Goal: Task Accomplishment & Management: Complete application form

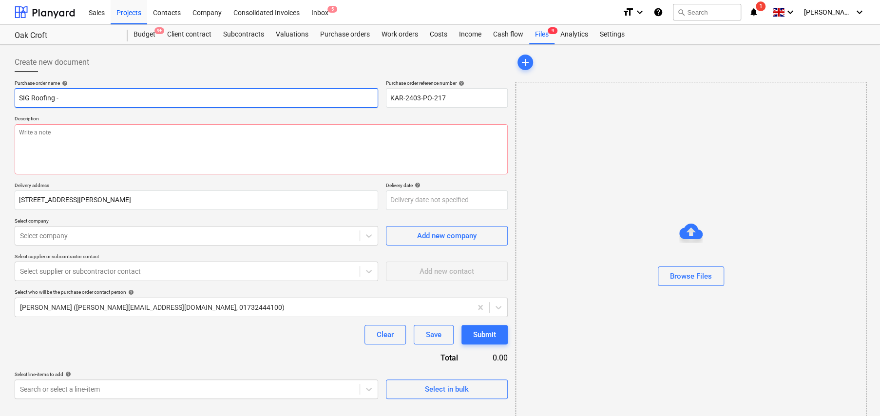
type textarea "x"
click at [105, 97] on input "SIG Roofing -" at bounding box center [196, 97] width 363 height 19
type input "SIG Roofing - S"
type textarea "x"
type input "SIG Roofing - Sl"
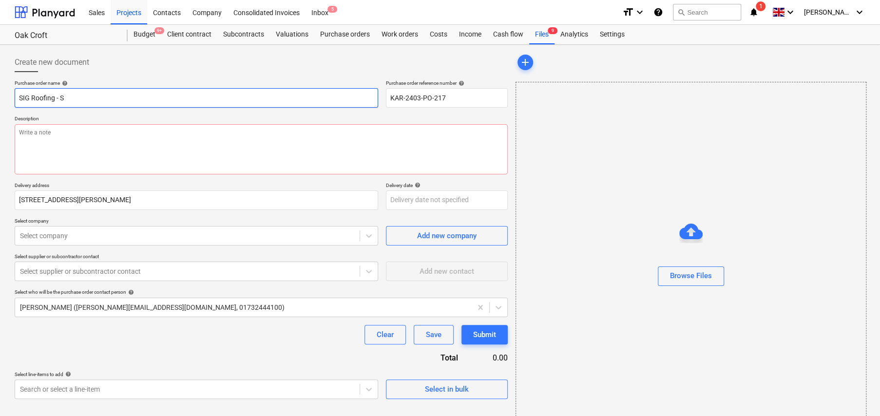
type textarea "x"
type input "SIG Roofing - Sla"
type textarea "x"
type input "SIG Roofing - Slat"
type textarea "x"
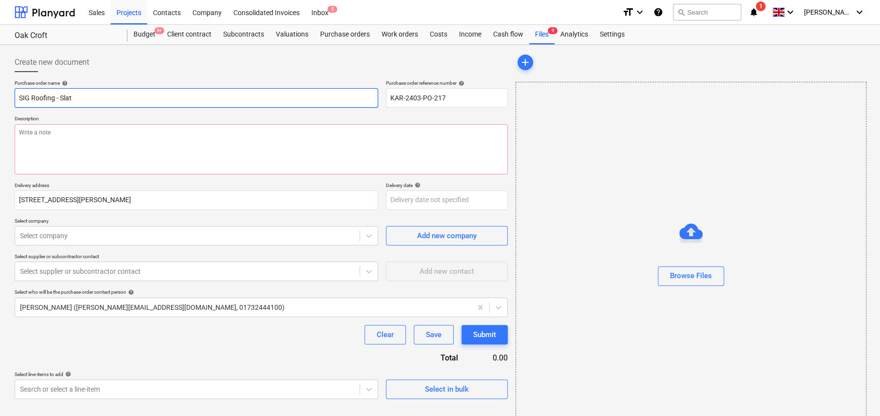
type input "SIG Roofing - Slate"
type textarea "x"
type input "SIG Roofing - Slate"
type textarea "x"
type input "SIG Roofing - Slate V"
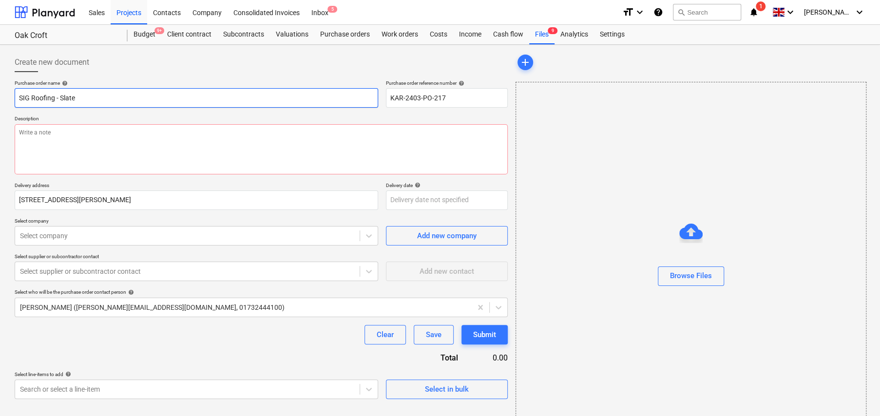
type textarea "x"
type input "SIG Roofing - Slate Ve"
type textarea "x"
type input "SIG Roofing - Slate Ven"
type textarea "x"
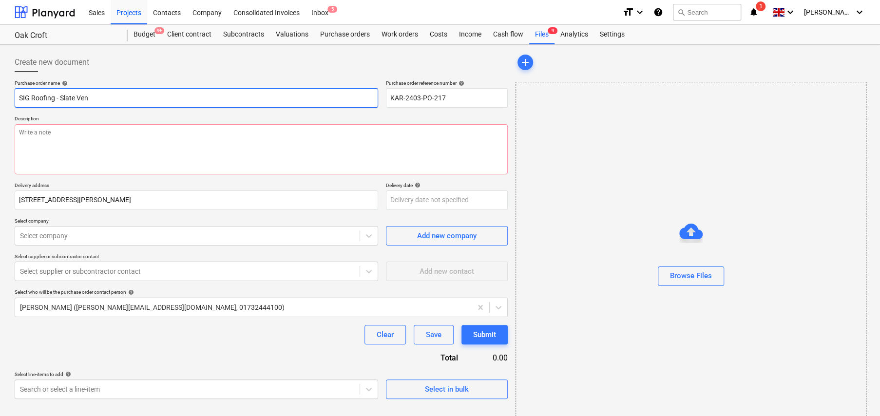
type input "SIG Roofing - Slate Vent"
type textarea "x"
type input "SIG Roofing - Slate Vents"
type textarea "x"
type input "SIG Roofing - Slate Vents"
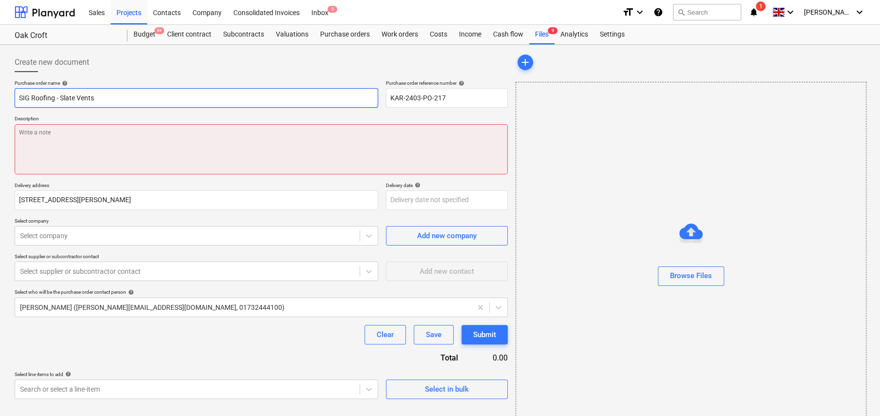
type textarea "x"
type textarea "F"
type textarea "x"
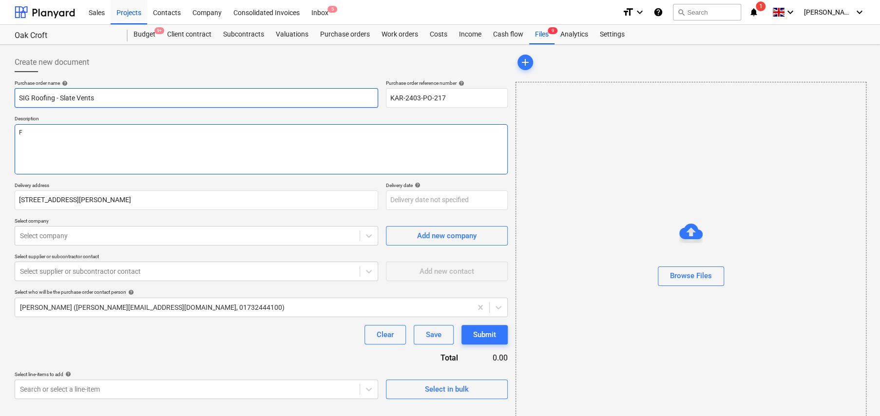
type textarea "Fo"
type textarea "x"
type textarea "For"
type textarea "x"
type textarea "For"
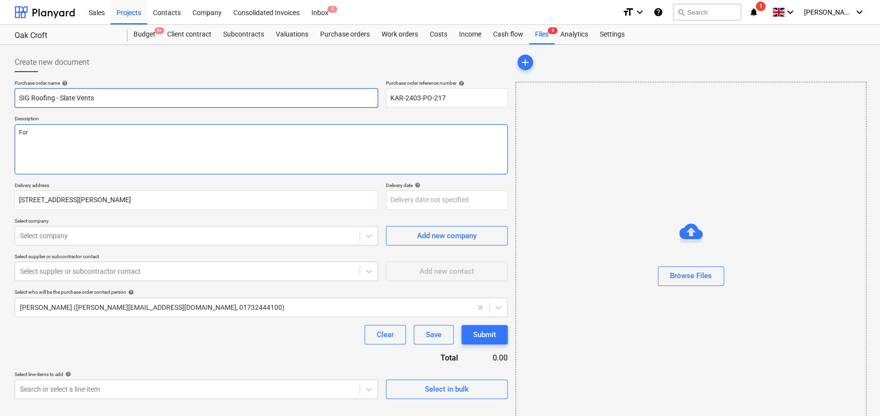
type textarea "x"
type textarea "For c"
type textarea "x"
type textarea "For co"
type textarea "x"
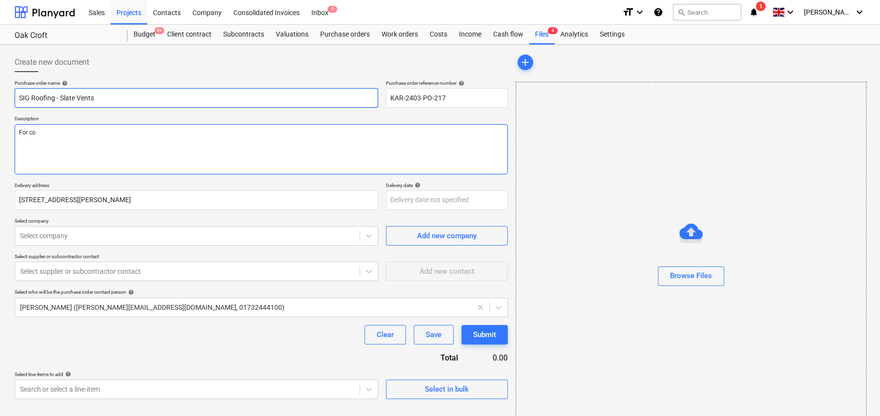
type textarea "For col"
type textarea "x"
type textarea "For coll"
type textarea "x"
type textarea "For colle"
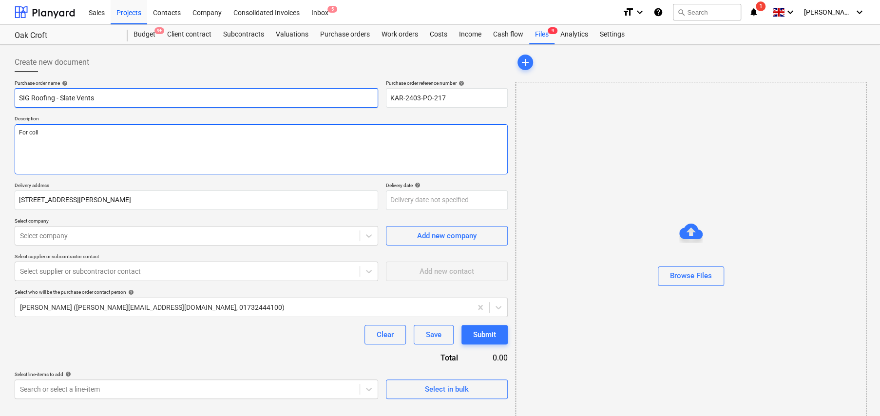
type textarea "x"
type textarea "For collec"
type textarea "x"
type textarea "For collect"
type textarea "x"
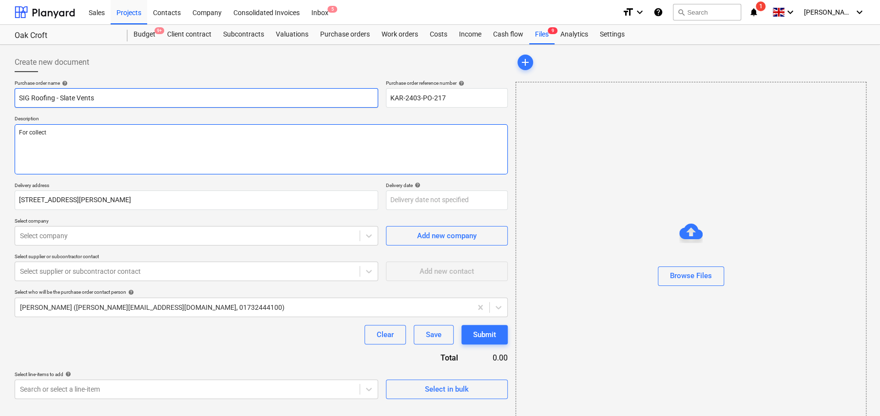
type textarea "For collecti"
type textarea "x"
type textarea "For collectio"
type textarea "x"
type textarea "For collection"
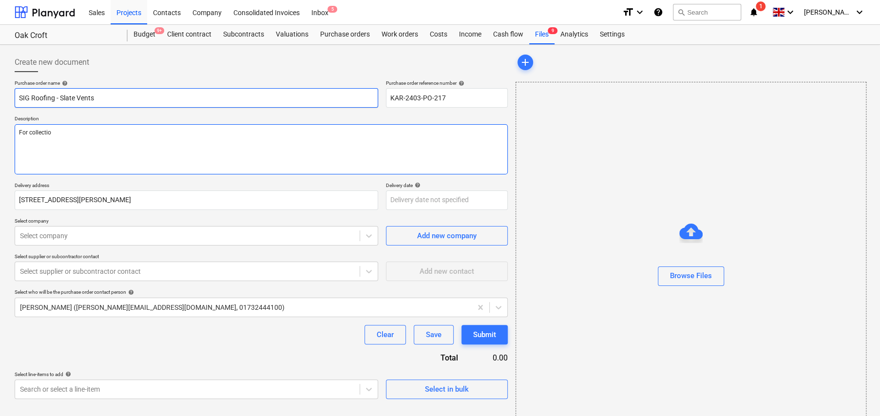
type textarea "x"
type textarea "For collection"
type textarea "x"
type textarea "For collection t"
type textarea "x"
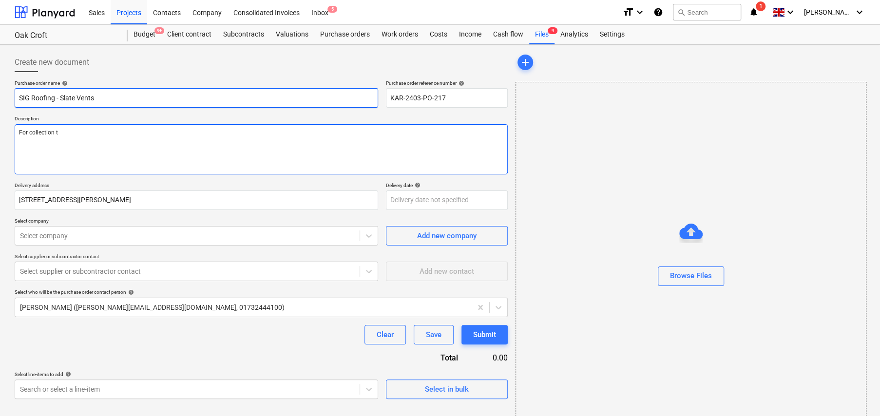
type textarea "For collection to"
type textarea "x"
type textarea "For collection [PERSON_NAME]"
type textarea "x"
type textarea "For collection toda"
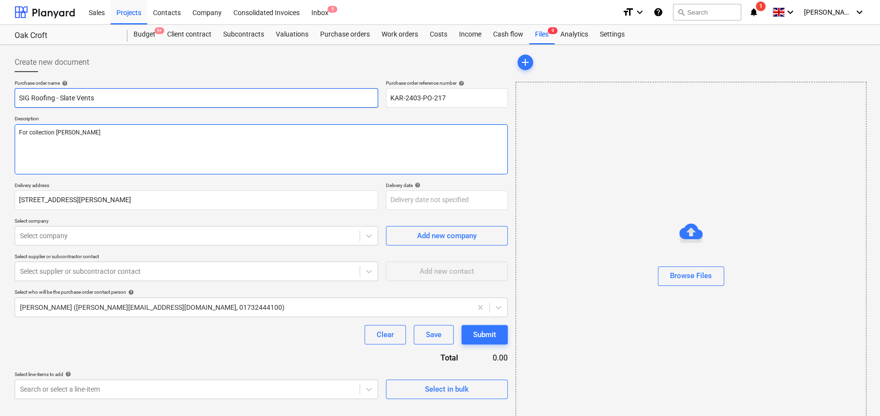
type textarea "x"
type textarea "For collection [DATE]"
type textarea "x"
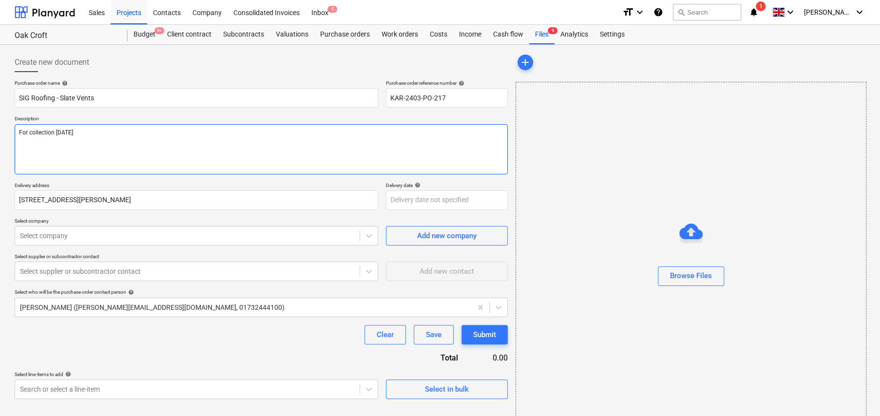
type textarea "For collection [DATE]"
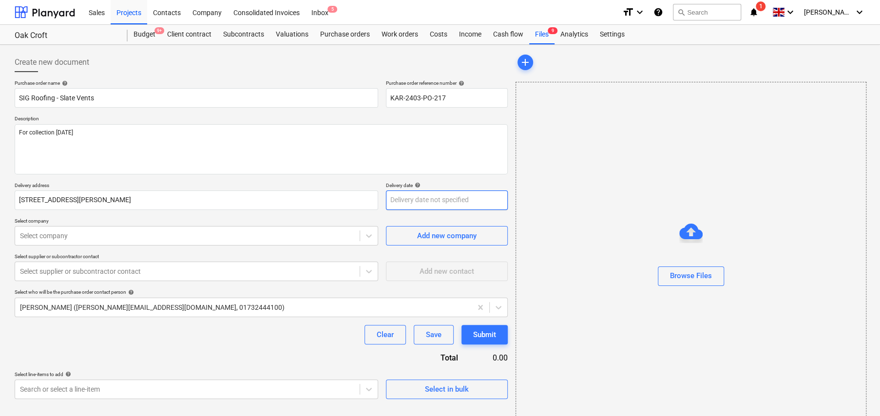
click at [435, 199] on body "Sales Projects Contacts Company Consolidated Invoices Inbox 5 format_size keybo…" at bounding box center [440, 208] width 880 height 416
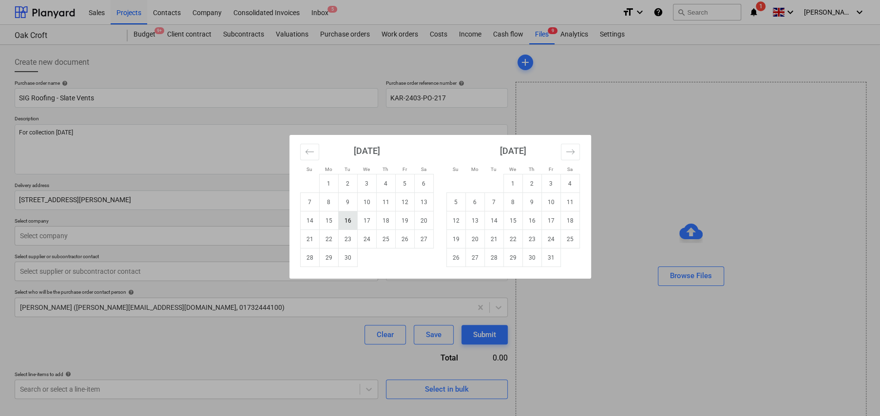
type textarea "x"
click at [329, 238] on td "22" at bounding box center [328, 239] width 19 height 19
type input "[DATE]"
type textarea "x"
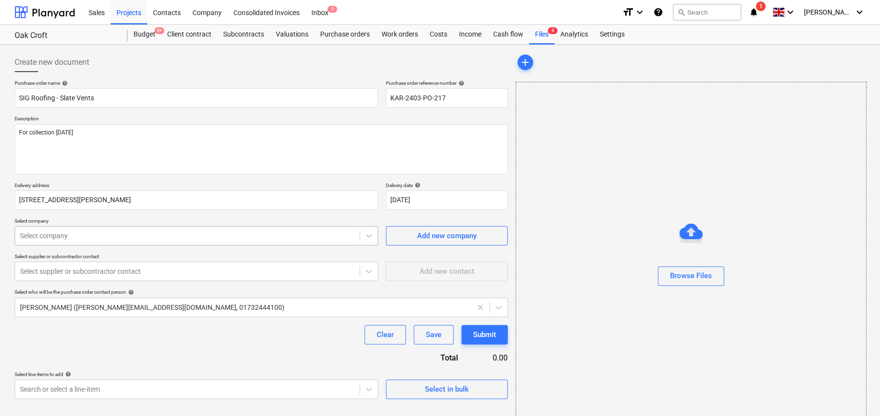
click at [107, 236] on div at bounding box center [187, 236] width 335 height 10
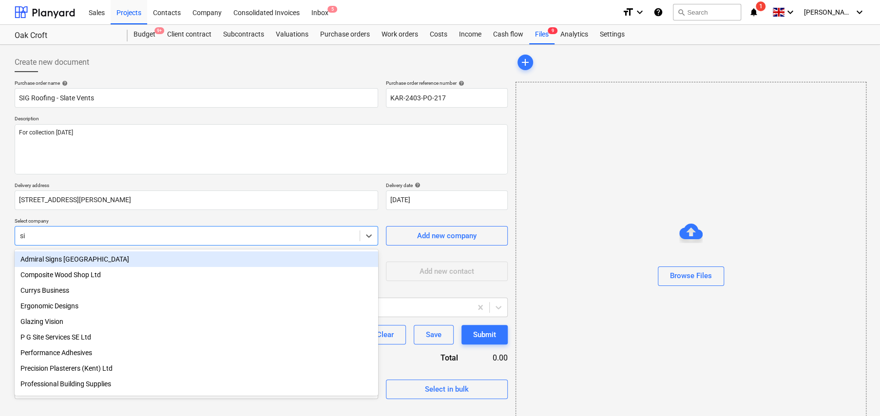
type input "sig"
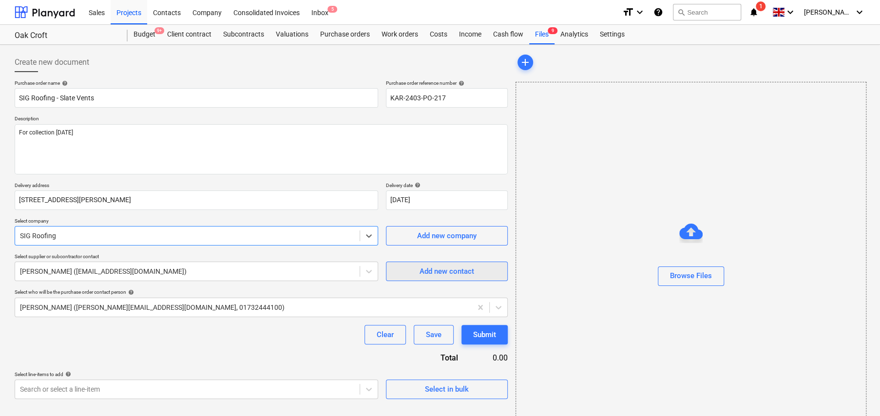
click at [435, 272] on div "Add new contact" at bounding box center [446, 271] width 55 height 13
type textarea "x"
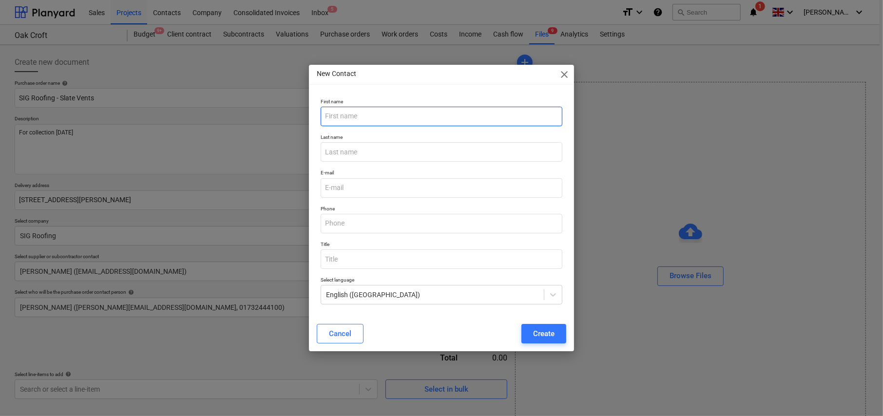
click at [365, 121] on input "text" at bounding box center [442, 116] width 242 height 19
type input "[PERSON_NAME]"
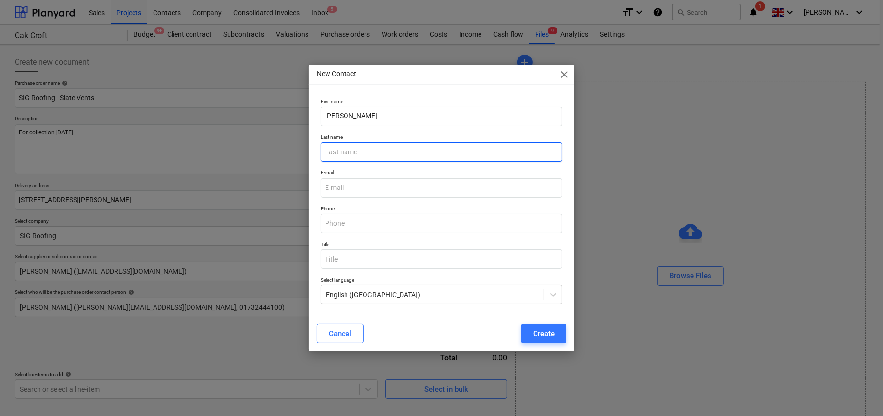
click at [390, 148] on input "text" at bounding box center [442, 151] width 242 height 19
type input "Knights"
type input "[EMAIL_ADDRESS][DOMAIN_NAME]"
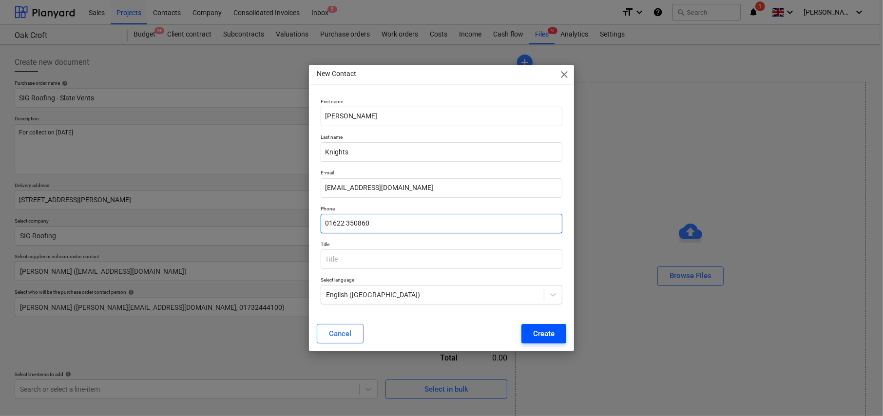
type input "01622 350860"
click at [543, 336] on div "Create" at bounding box center [543, 333] width 21 height 13
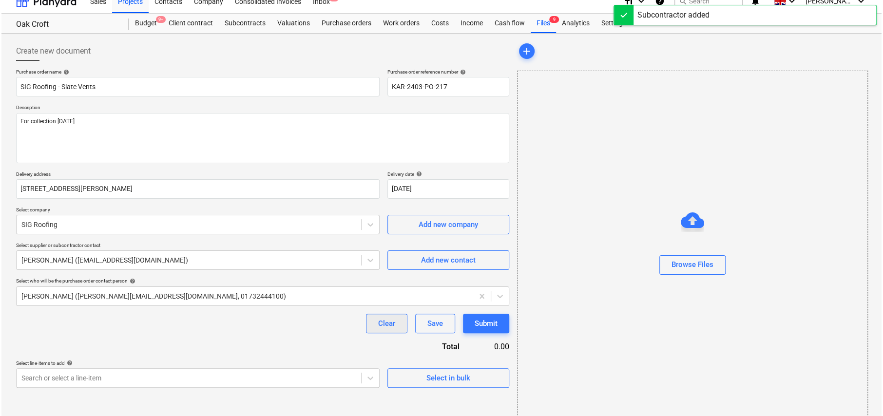
scroll to position [23, 0]
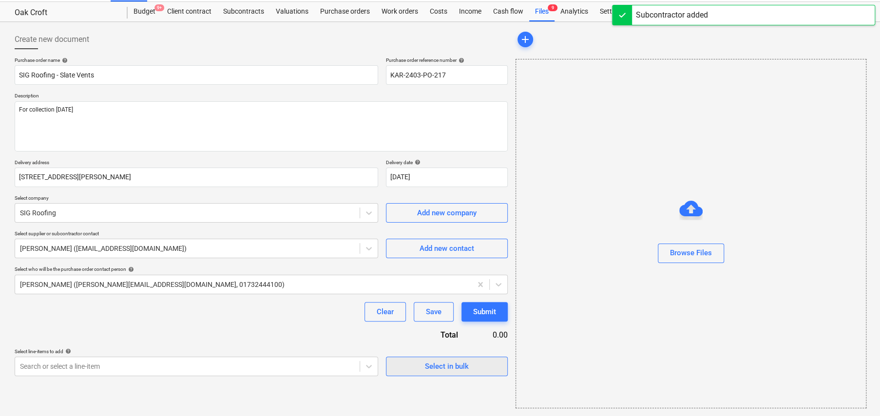
click at [441, 365] on div "Select in bulk" at bounding box center [447, 366] width 44 height 13
type textarea "x"
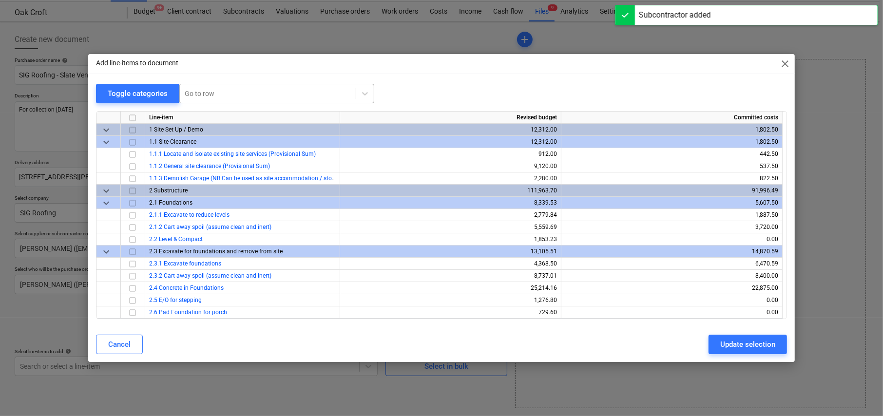
click at [231, 93] on div at bounding box center [268, 94] width 166 height 10
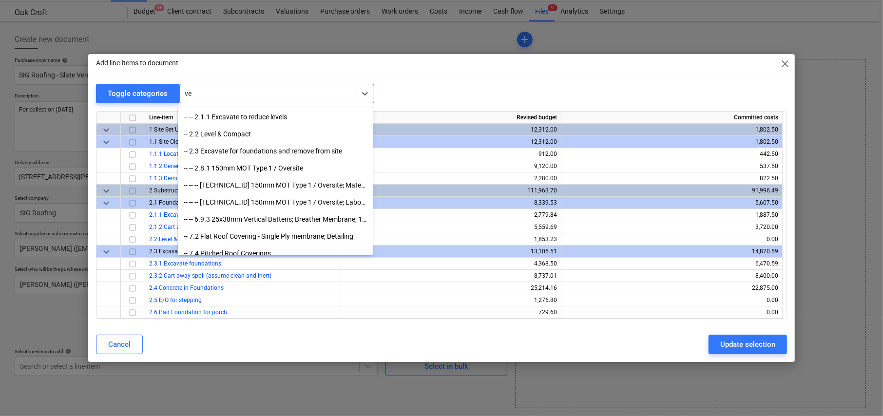
type input "v"
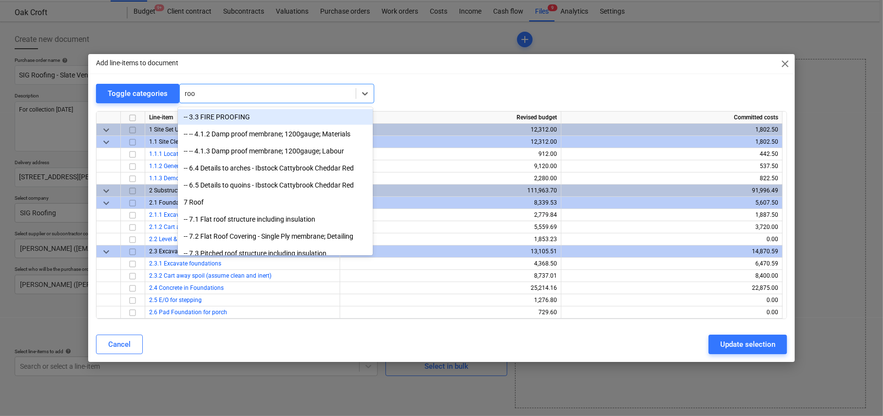
type input "roof"
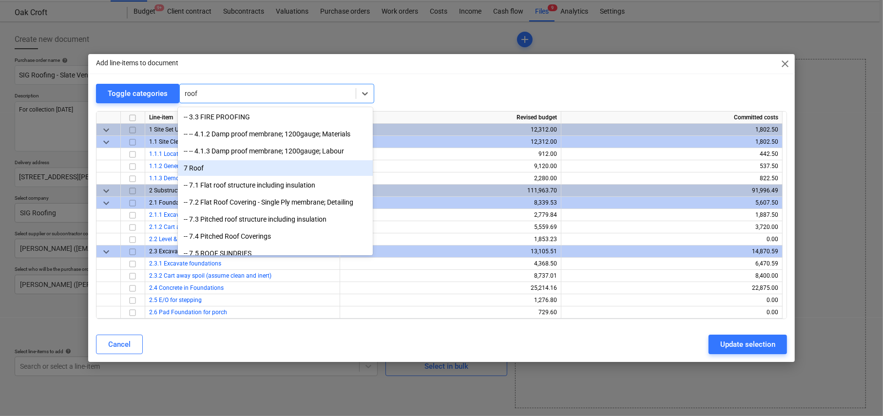
click at [199, 167] on div "7 Roof" at bounding box center [275, 168] width 195 height 16
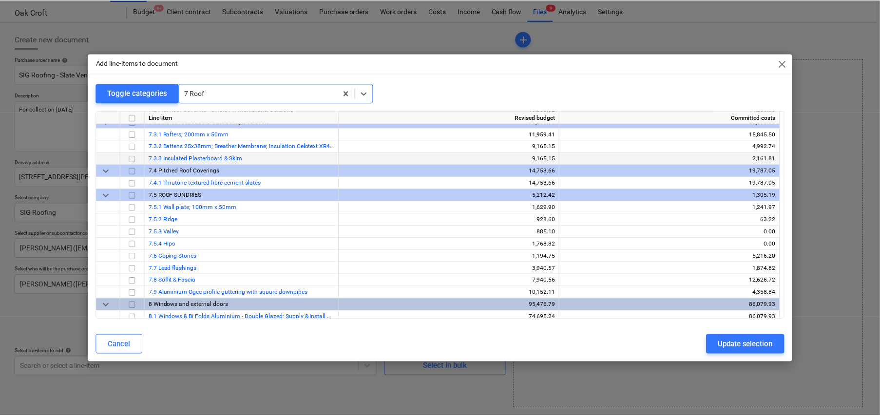
scroll to position [1035, 0]
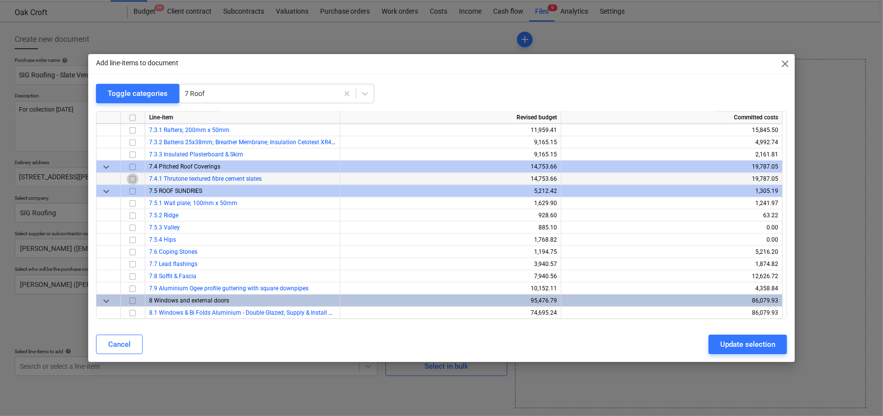
click at [131, 178] on input "checkbox" at bounding box center [133, 179] width 12 height 12
click at [749, 344] on div "Update selection" at bounding box center [747, 344] width 55 height 13
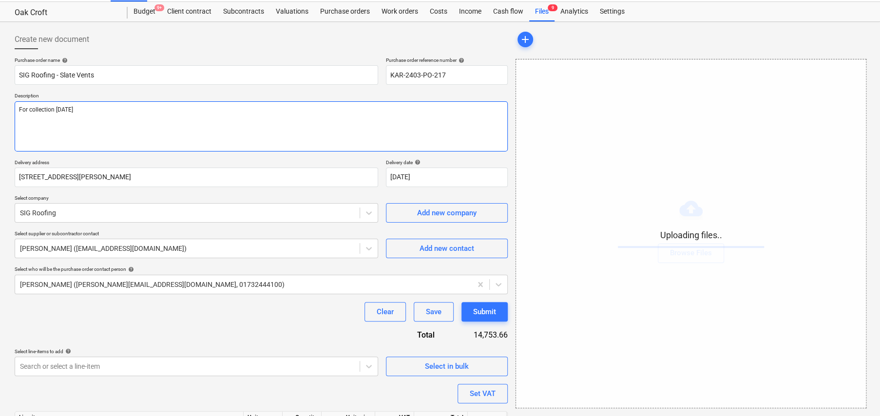
click at [162, 108] on textarea "For collection [DATE]" at bounding box center [261, 126] width 493 height 50
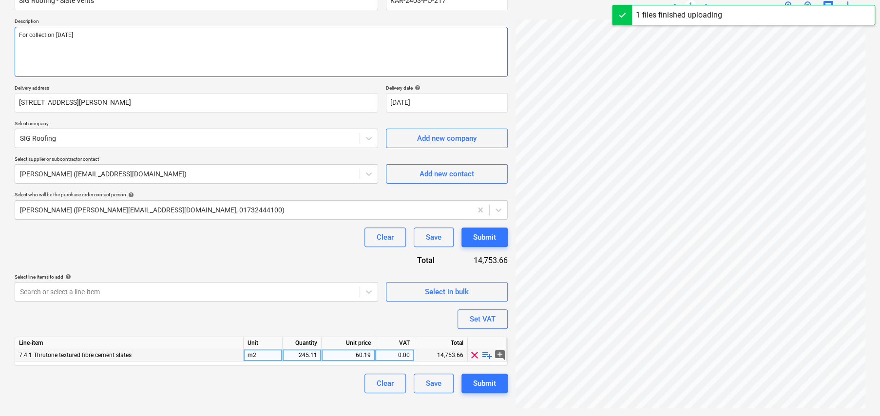
scroll to position [97, 0]
click at [486, 339] on div at bounding box center [487, 343] width 39 height 12
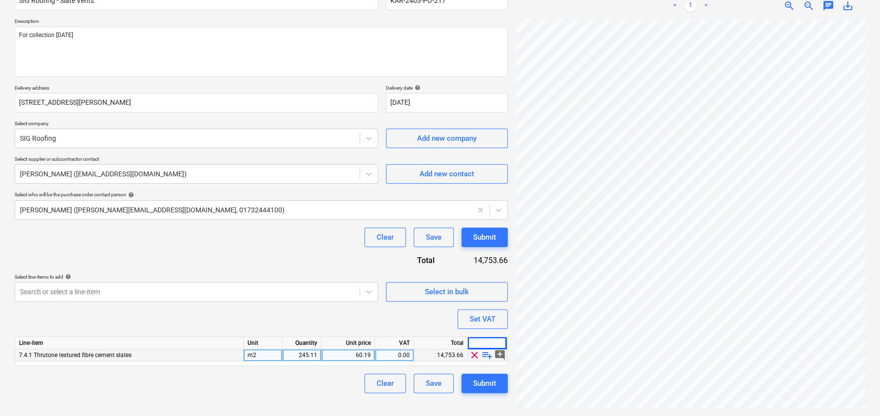
click at [487, 354] on span "playlist_add" at bounding box center [487, 355] width 12 height 12
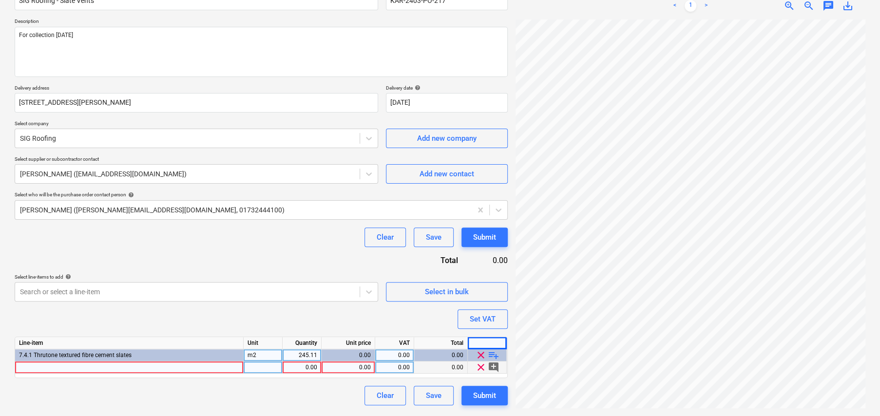
click at [151, 369] on div at bounding box center [129, 367] width 228 height 12
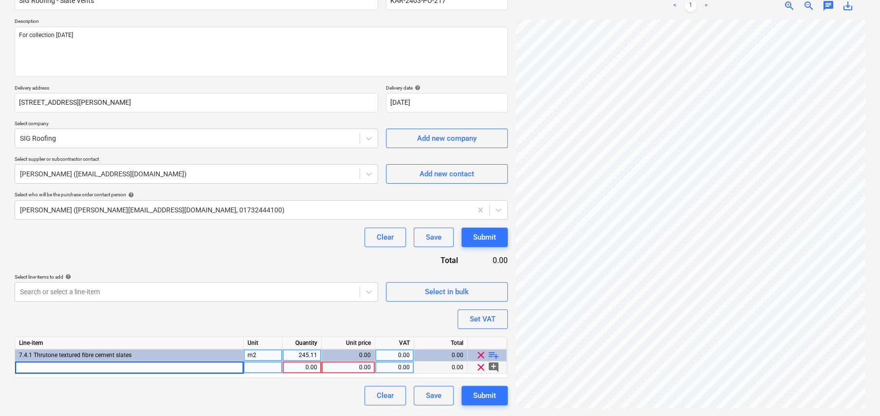
type textarea "x"
type input "Klober KG9630 Uni-Line Slate Vent 0429 Slate Grey 10296074"
type textarea "x"
type input "28.30"
type textarea "x"
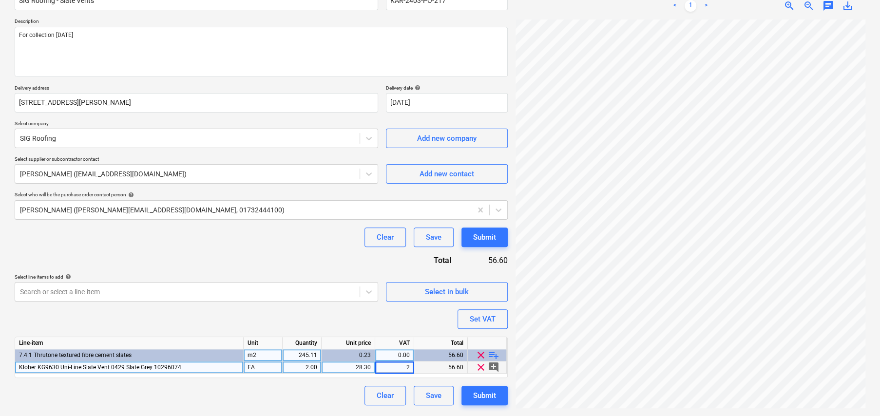
type input "20"
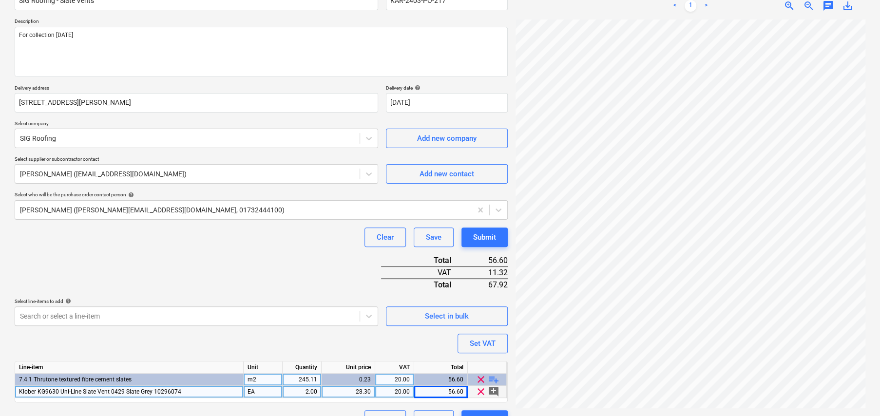
click at [389, 337] on div "Purchase order name help SIG Roofing - Slate Vents Purchase order reference num…" at bounding box center [261, 205] width 493 height 447
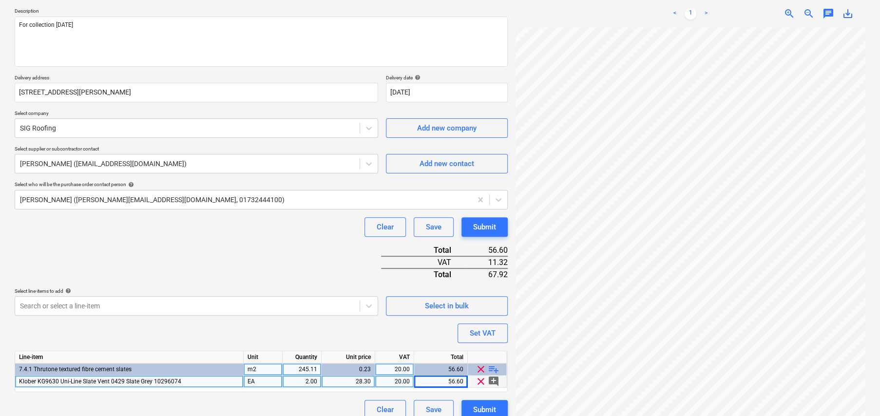
scroll to position [118, 0]
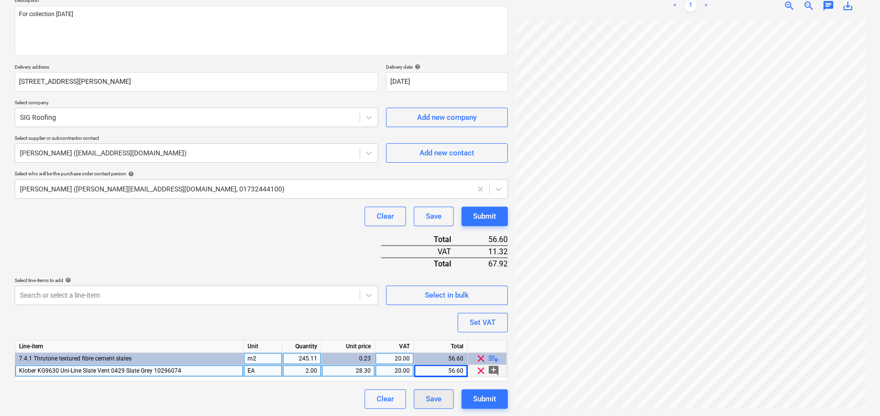
click at [434, 399] on div "Save" at bounding box center [434, 399] width 16 height 13
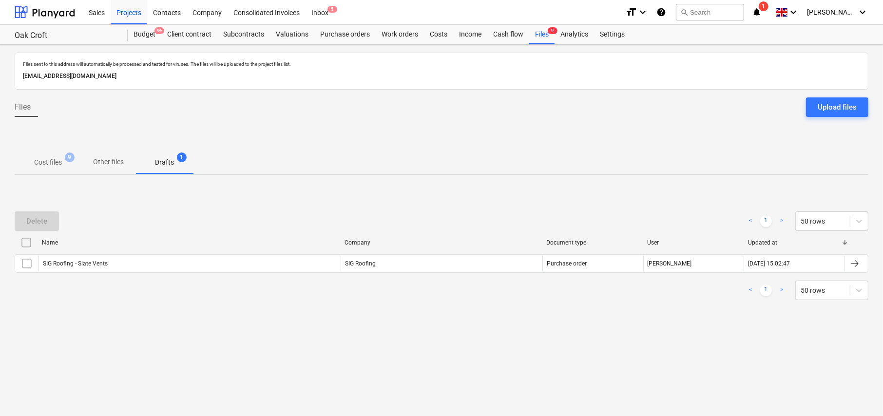
click at [170, 161] on p "Drafts" at bounding box center [164, 162] width 19 height 10
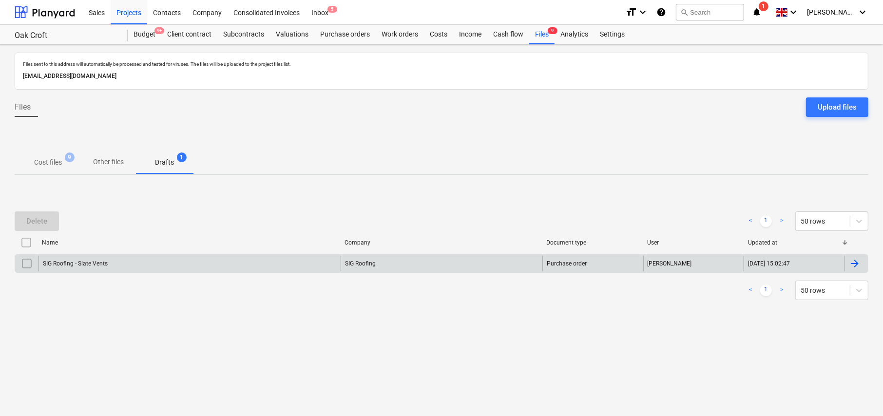
click at [110, 262] on div "SIG Roofing - Slate Vents" at bounding box center [189, 264] width 302 height 16
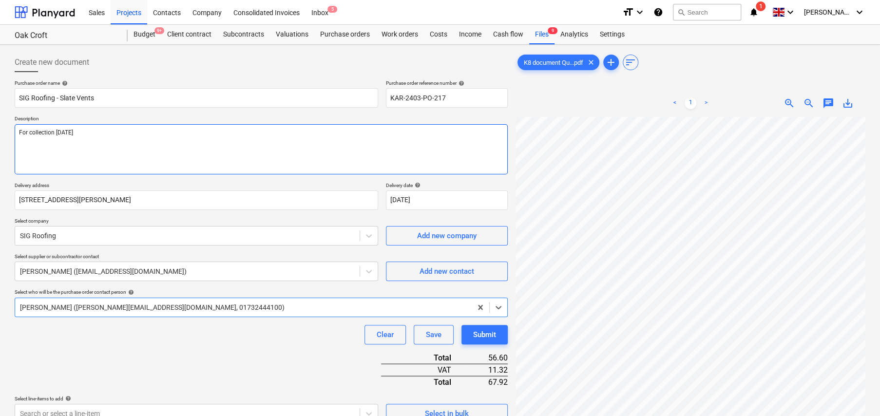
click at [178, 135] on textarea "For collection [DATE]" at bounding box center [261, 149] width 493 height 50
click at [65, 132] on textarea "For collection [DATE]" at bounding box center [261, 149] width 493 height 50
type textarea "x"
type textarea "For collection t"
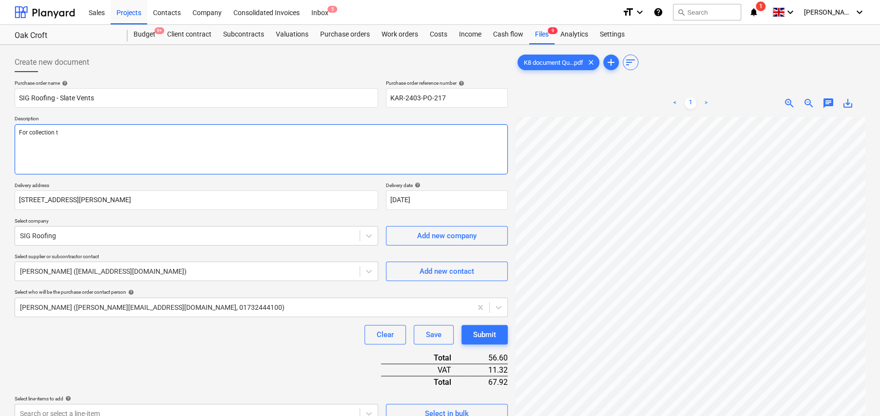
type textarea "x"
type textarea "For collection to"
type textarea "x"
type textarea "For collection [PERSON_NAME]"
type textarea "x"
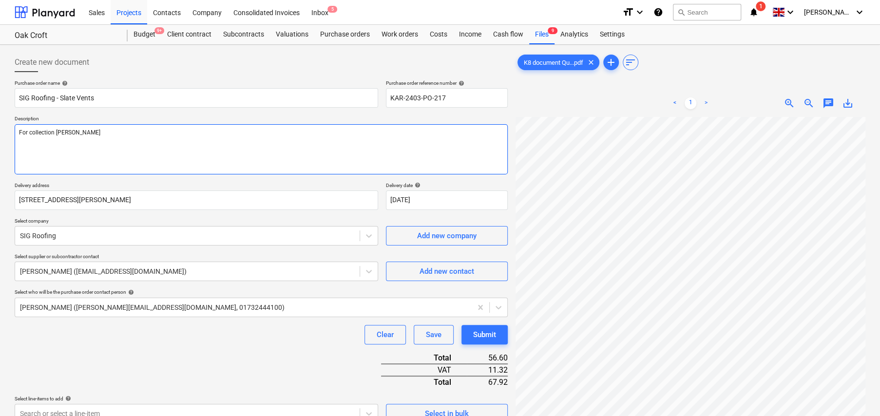
type textarea "For collection tomo"
type textarea "x"
type textarea "For collection tomoo"
type textarea "x"
type textarea "For collection tomo"
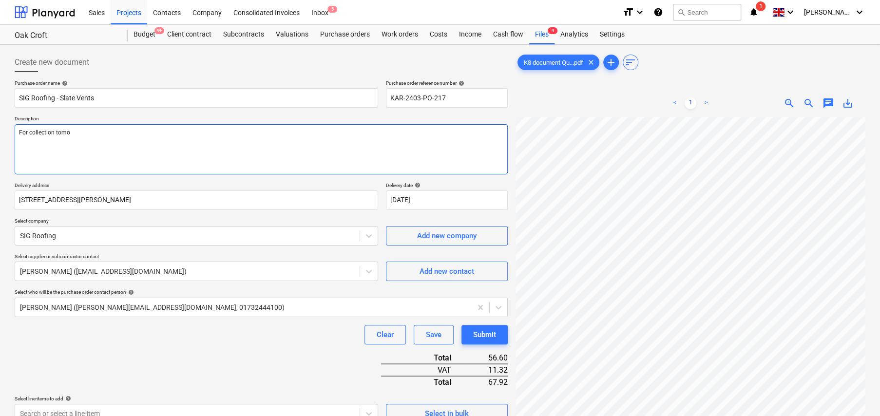
type textarea "x"
type textarea "For collection tomor"
type textarea "x"
type textarea "For collection tomorr"
type textarea "x"
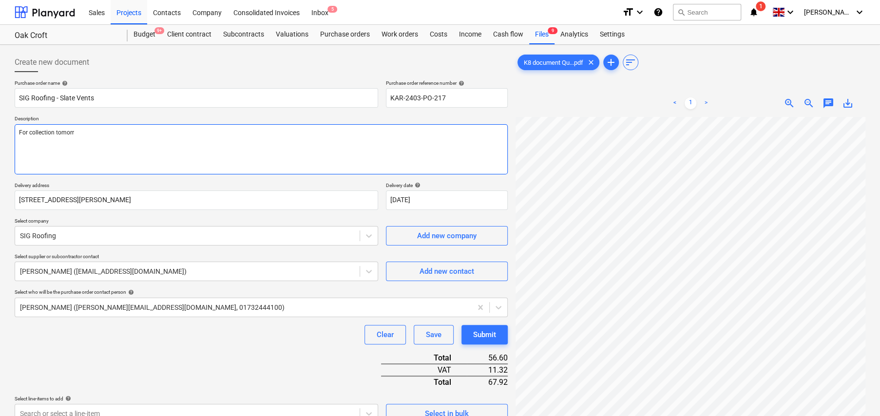
type textarea "For collection tomorro"
type textarea "x"
type textarea "For collection [DATE]"
type textarea "x"
type textarea "For collection [DATE]"
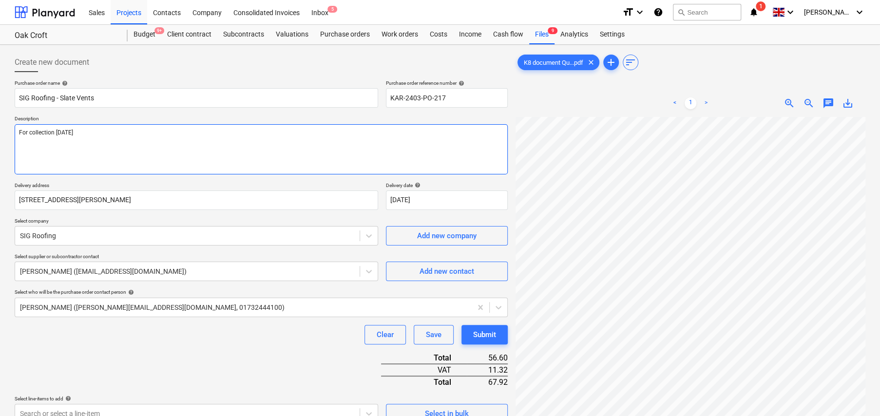
type textarea "x"
type textarea "For collection [DATE] A"
type textarea "x"
type textarea "For collection [DATE] AM"
click at [147, 134] on textarea "For collection [DATE] AM" at bounding box center [261, 149] width 493 height 50
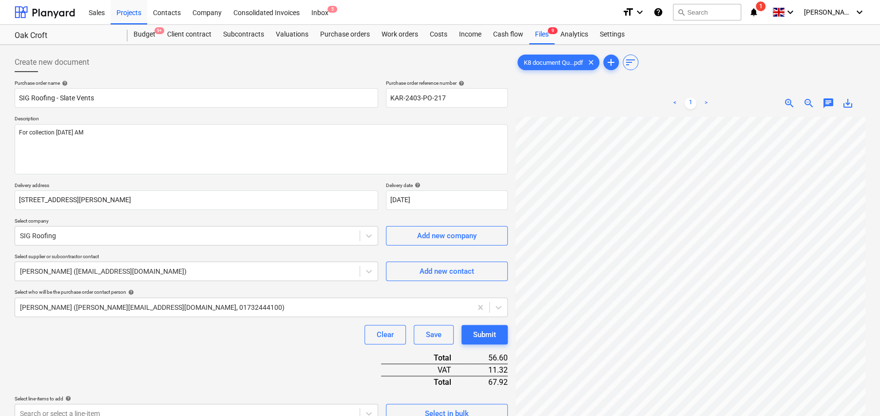
click at [143, 123] on p "Description" at bounding box center [261, 119] width 493 height 8
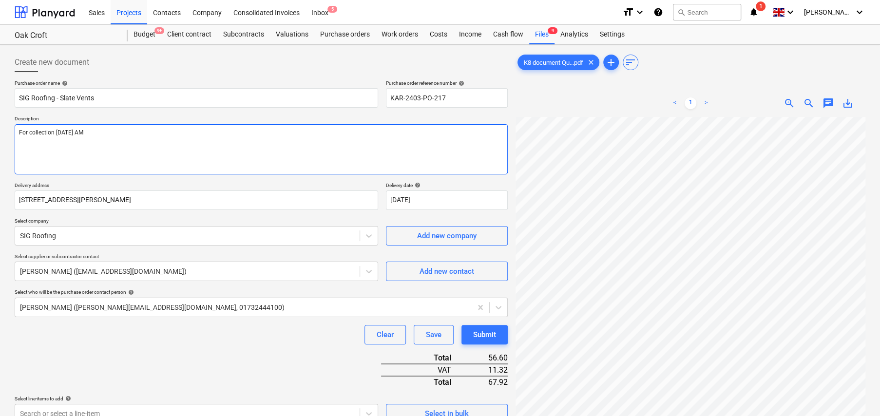
click at [163, 136] on textarea "For collection [DATE] AM" at bounding box center [261, 149] width 493 height 50
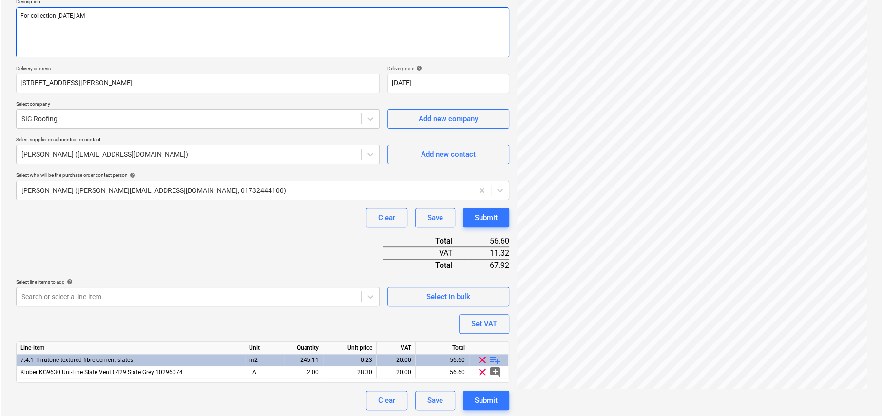
scroll to position [118, 0]
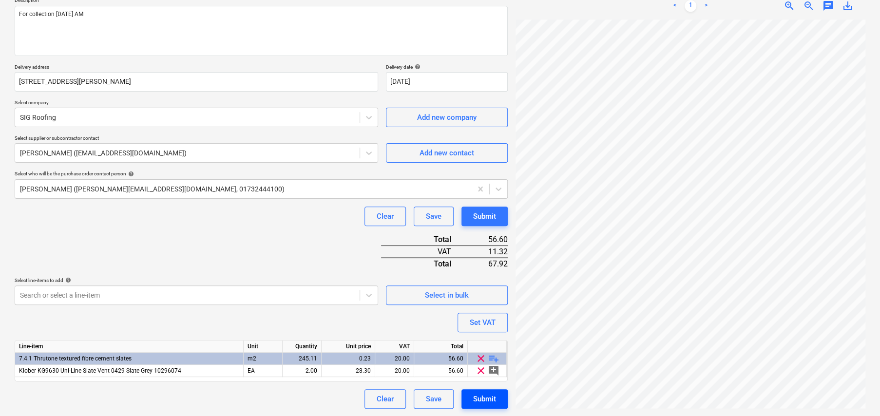
click at [486, 396] on div "Submit" at bounding box center [484, 399] width 23 height 13
type textarea "x"
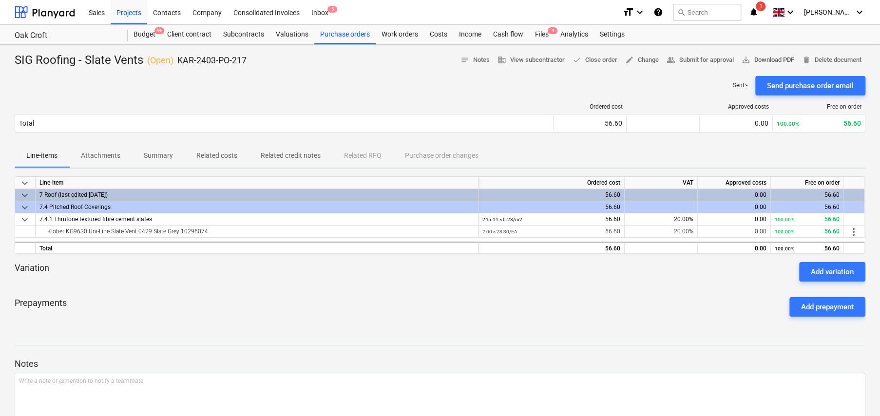
click at [755, 62] on span "save_alt Download PDF" at bounding box center [767, 60] width 53 height 11
